Goal: Task Accomplishment & Management: Use online tool/utility

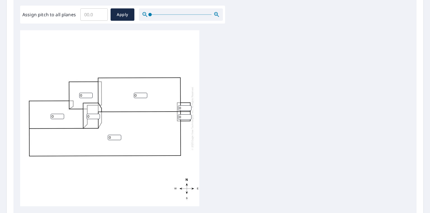
scroll to position [168, 0]
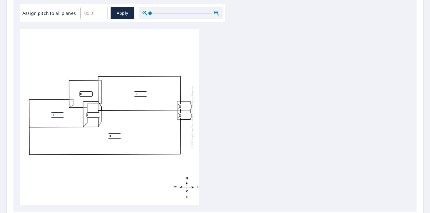
click at [94, 116] on input "0" at bounding box center [93, 114] width 13 height 5
click at [139, 91] on div "0 0 0 0 0 0 0" at bounding box center [109, 117] width 179 height 176
click at [139, 94] on input "0" at bounding box center [140, 93] width 13 height 5
type input "11"
click at [116, 138] on input "0" at bounding box center [114, 135] width 13 height 5
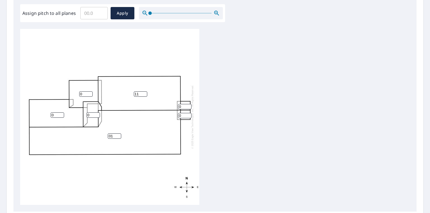
type input "0"
type input "11"
click at [87, 93] on input "0" at bounding box center [85, 93] width 13 height 5
type input "01"
click at [58, 115] on input "0" at bounding box center [57, 114] width 13 height 5
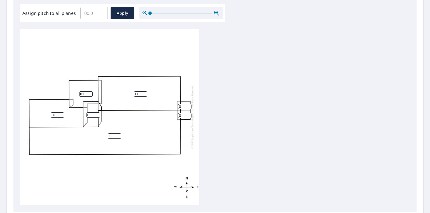
type input "0"
type input "11"
click at [185, 106] on input "0" at bounding box center [184, 106] width 13 height 5
click at [85, 94] on input "01" at bounding box center [85, 93] width 13 height 5
type input "02"
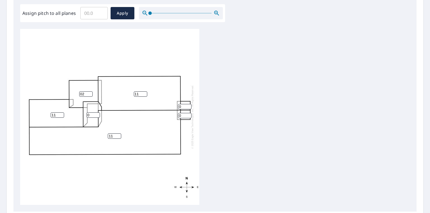
click at [94, 116] on input "0" at bounding box center [93, 114] width 13 height 5
type input "6"
click at [84, 94] on input "02" at bounding box center [85, 93] width 13 height 5
type input "0"
type input "2"
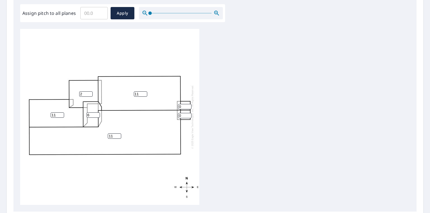
click at [181, 107] on input "0" at bounding box center [184, 106] width 13 height 5
type input "6"
click at [184, 114] on input "0" at bounding box center [184, 115] width 13 height 5
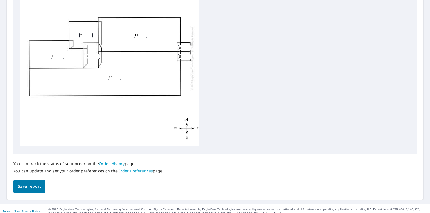
scroll to position [230, 0]
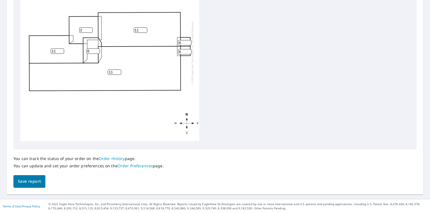
type input "6"
click at [32, 181] on span "Save report" at bounding box center [29, 181] width 23 height 7
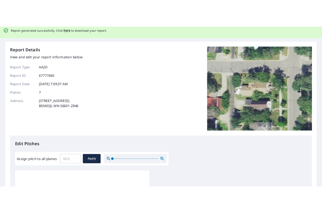
scroll to position [0, 0]
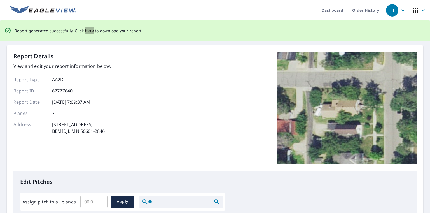
click at [88, 30] on span "here" at bounding box center [89, 30] width 9 height 7
